Goal: Find specific page/section: Find specific page/section

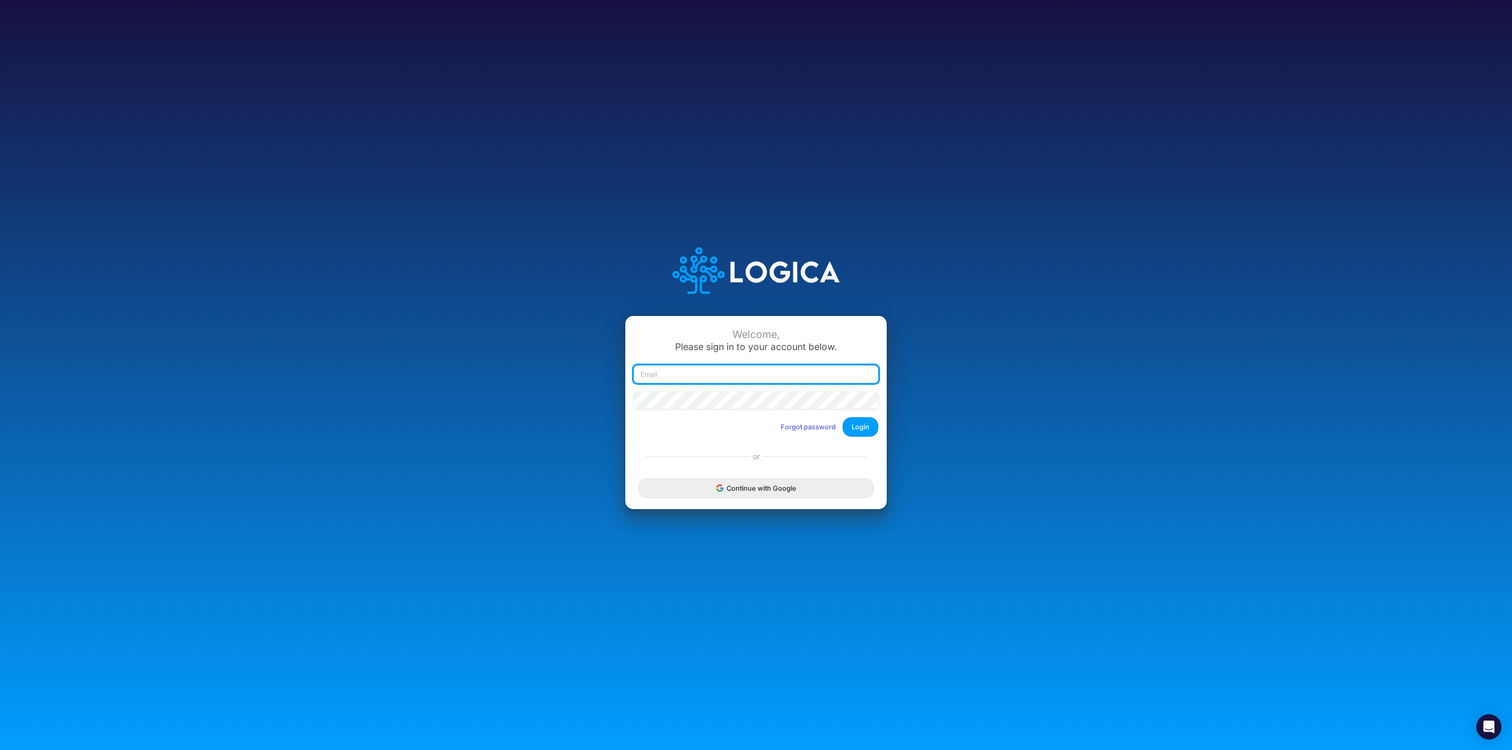
click at [738, 366] on input "email" at bounding box center [755, 374] width 245 height 18
type input "leandro.castro+cquence@logica.cloud"
click at [874, 422] on button "Login" at bounding box center [860, 426] width 36 height 19
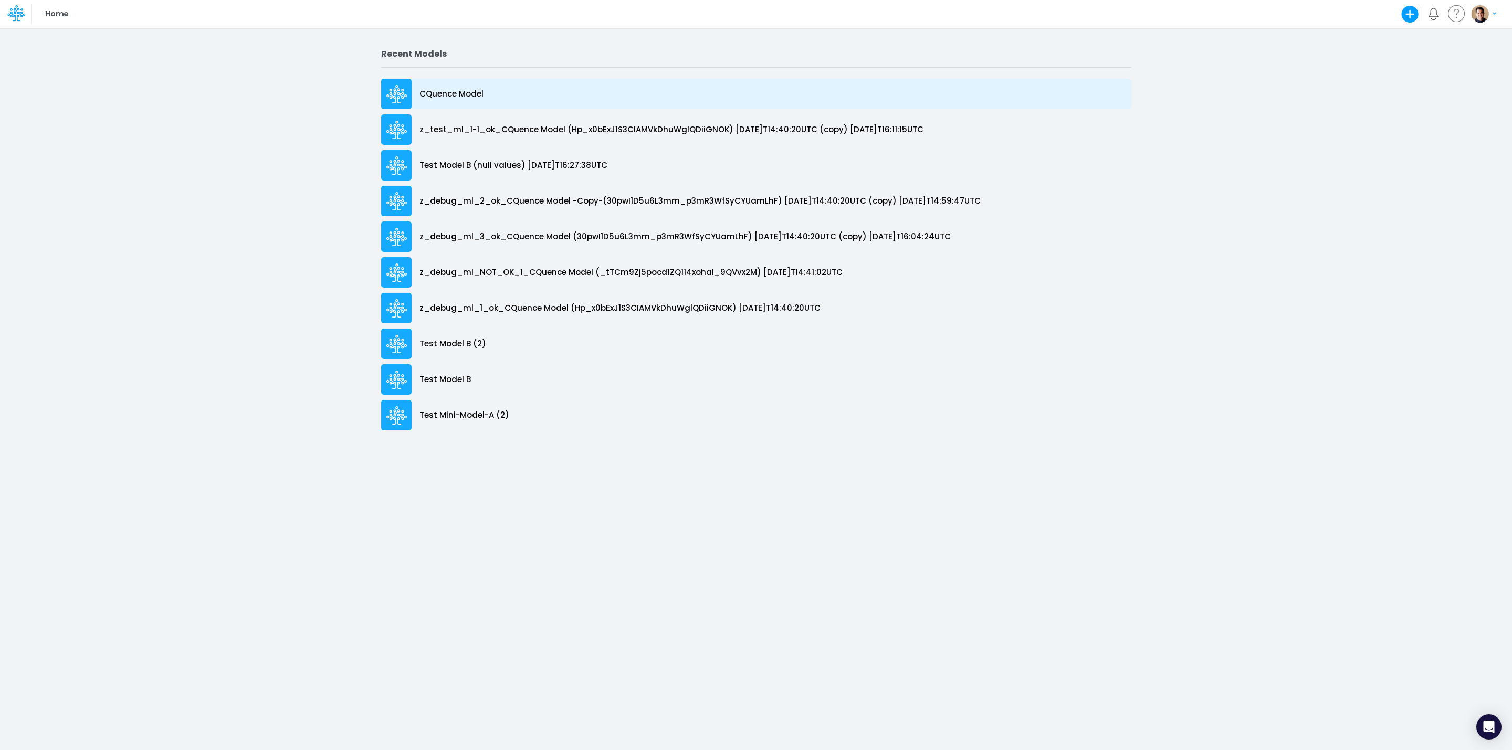
click at [462, 87] on div "CQuence Model" at bounding box center [756, 94] width 750 height 30
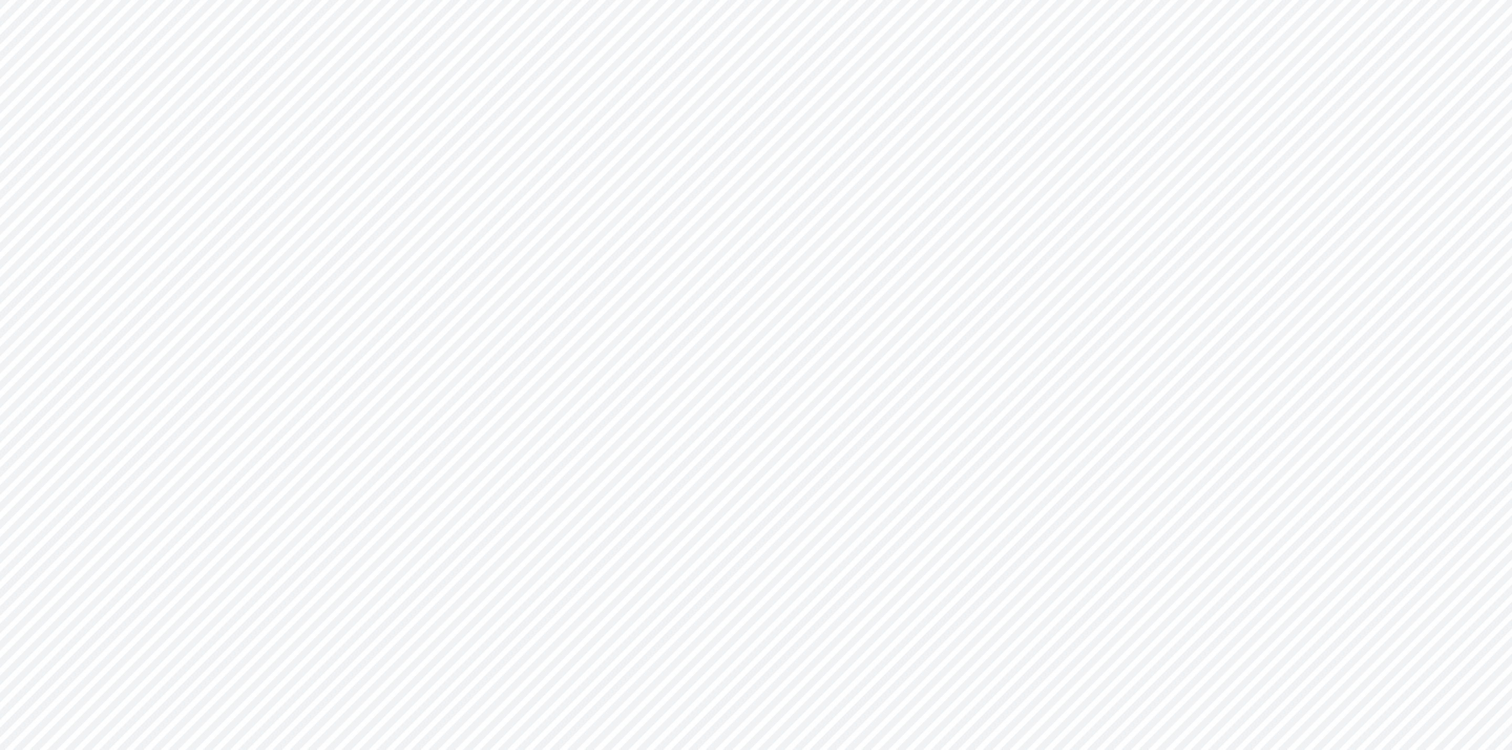
type input "Consolidated All by Month"
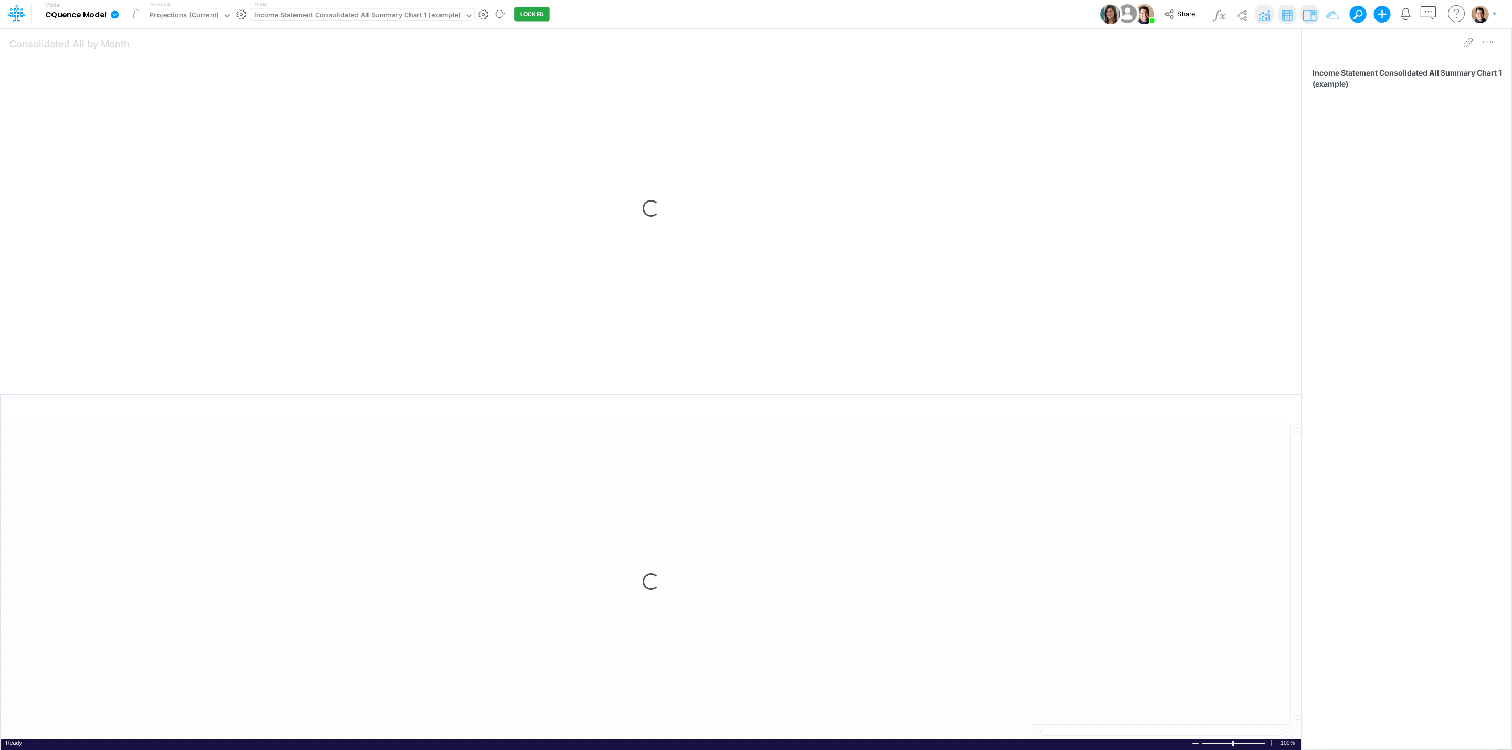
click at [400, 12] on div "Income Statement Consolidated All Summary Chart 1 (example)" at bounding box center [357, 16] width 206 height 12
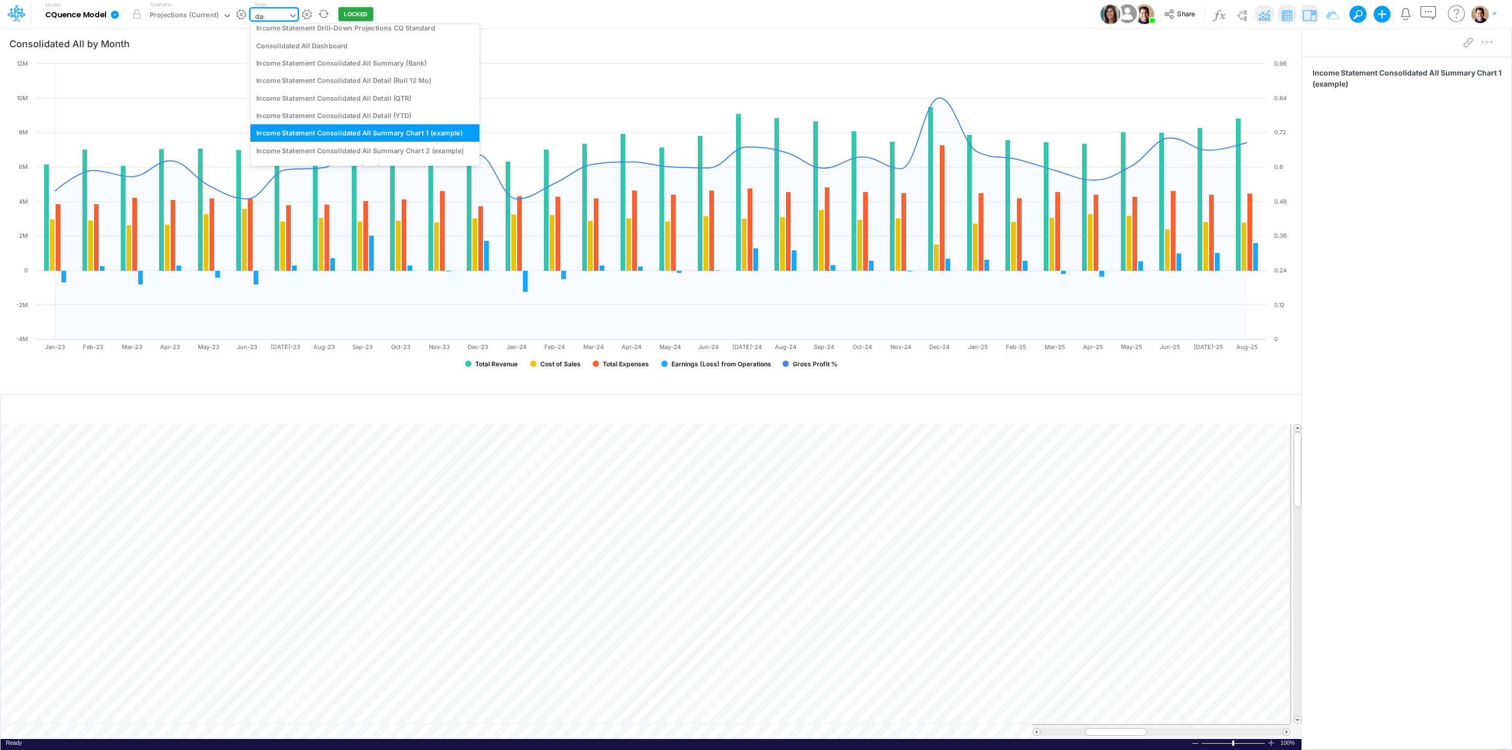
scroll to position [2, 0]
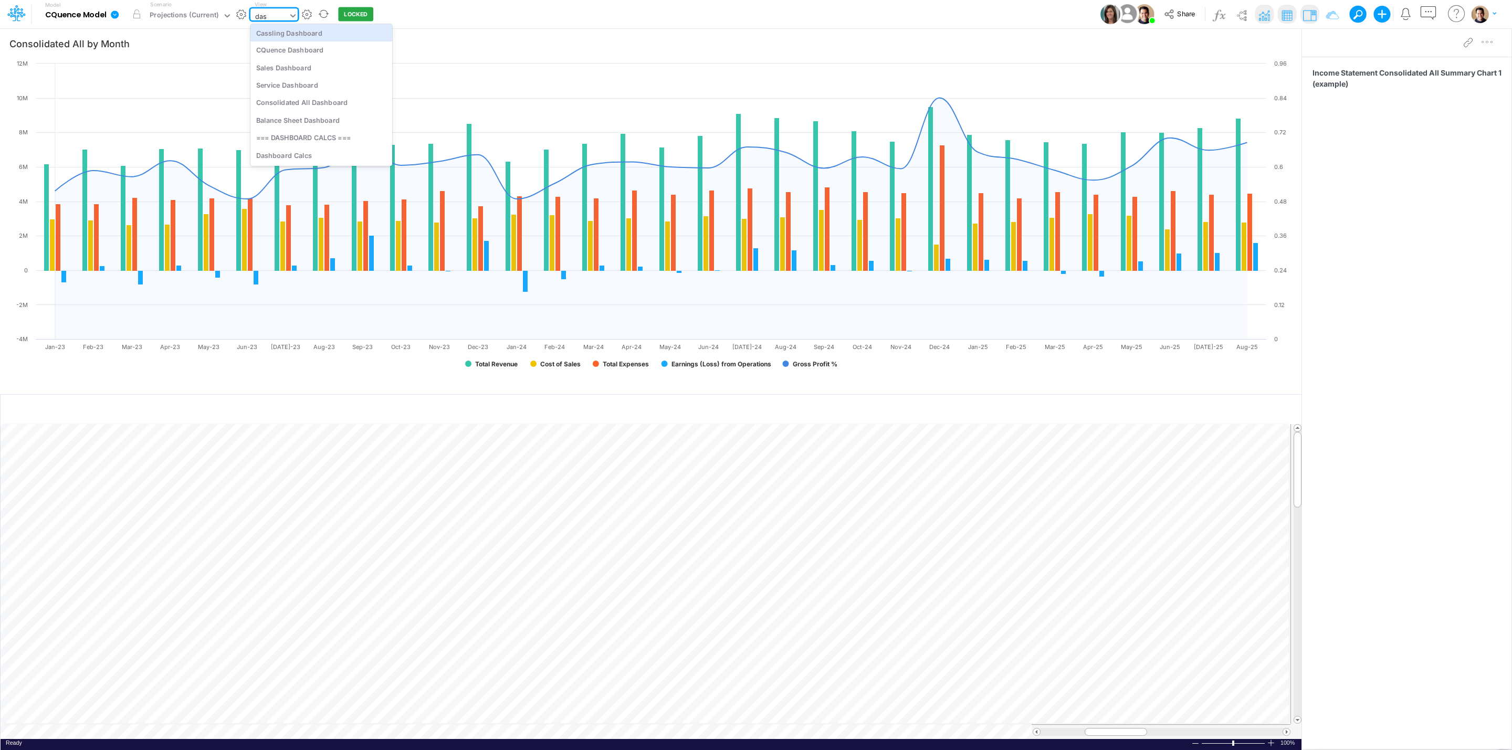
type input "dash"
click at [324, 45] on div "CQuence Dashboard" at bounding box center [321, 49] width 142 height 17
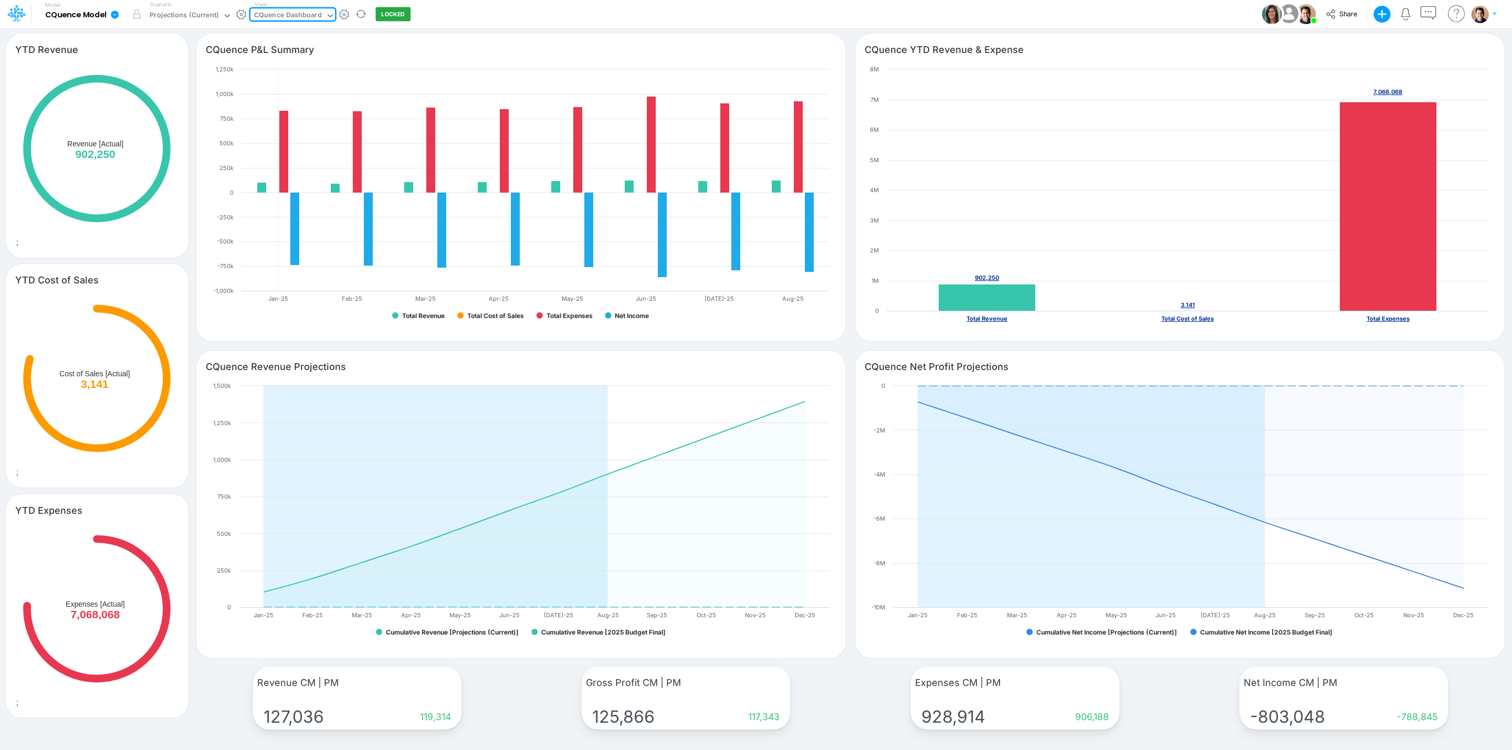
click at [15, 17] on icon at bounding box center [13, 17] width 6 height 10
